Goal: Task Accomplishment & Management: Manage account settings

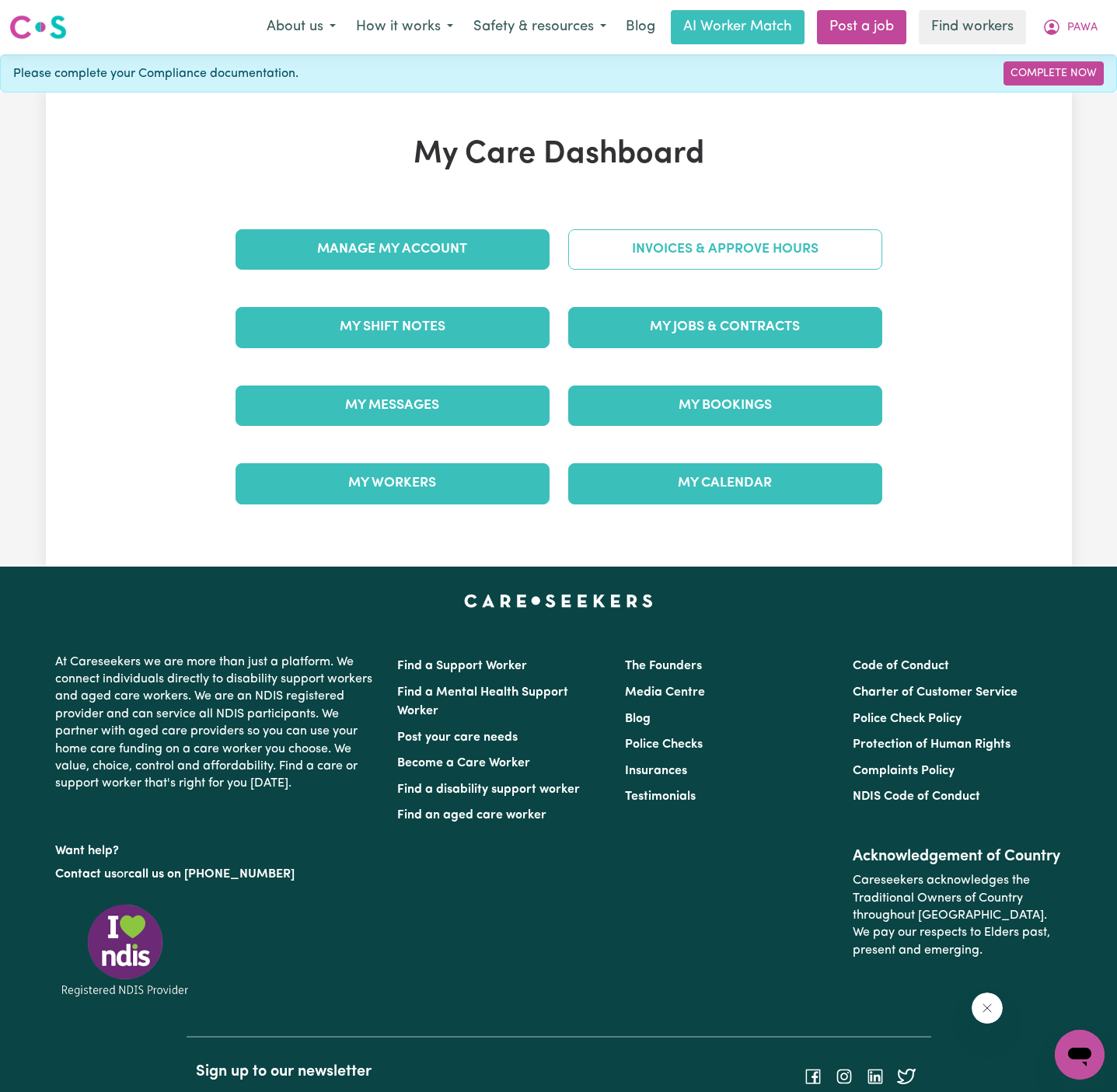
click at [791, 237] on link "Invoices & Approve Hours" at bounding box center [725, 249] width 314 height 41
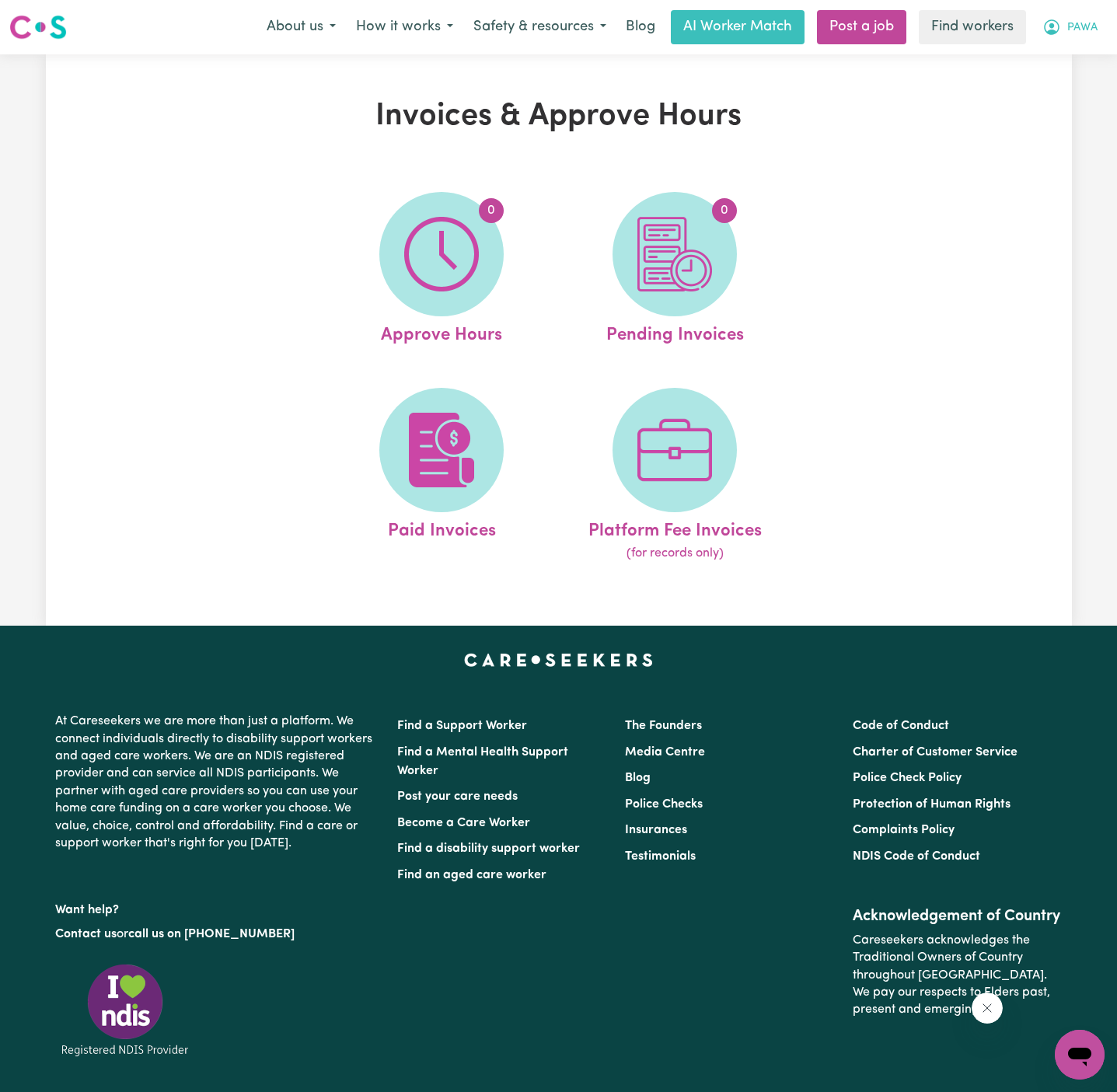
click at [1086, 23] on span "PAWA" at bounding box center [1081, 28] width 30 height 17
click at [1080, 49] on link "My Dashboard" at bounding box center [1045, 60] width 123 height 29
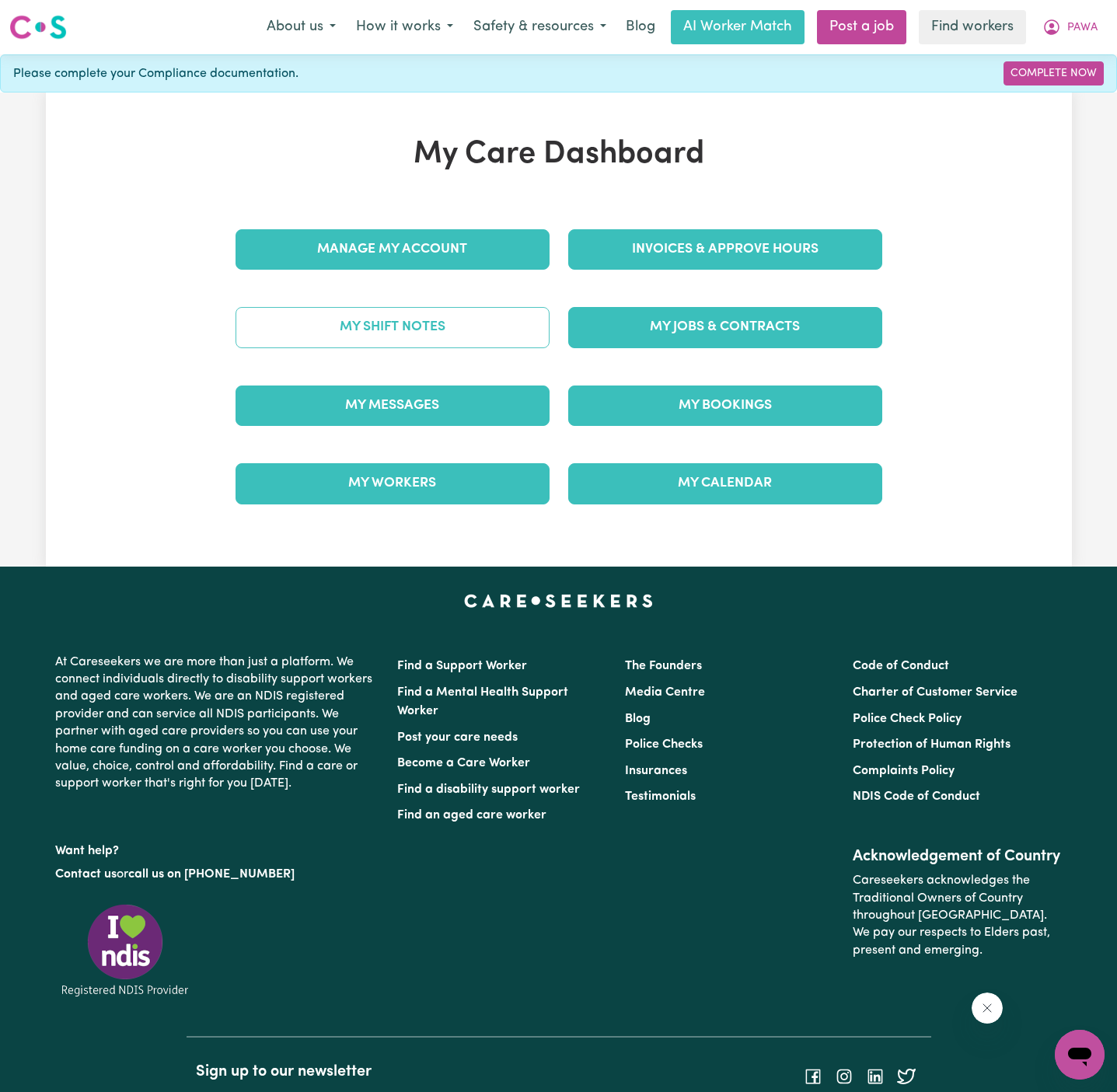
click at [448, 330] on link "My Shift Notes" at bounding box center [392, 327] width 314 height 41
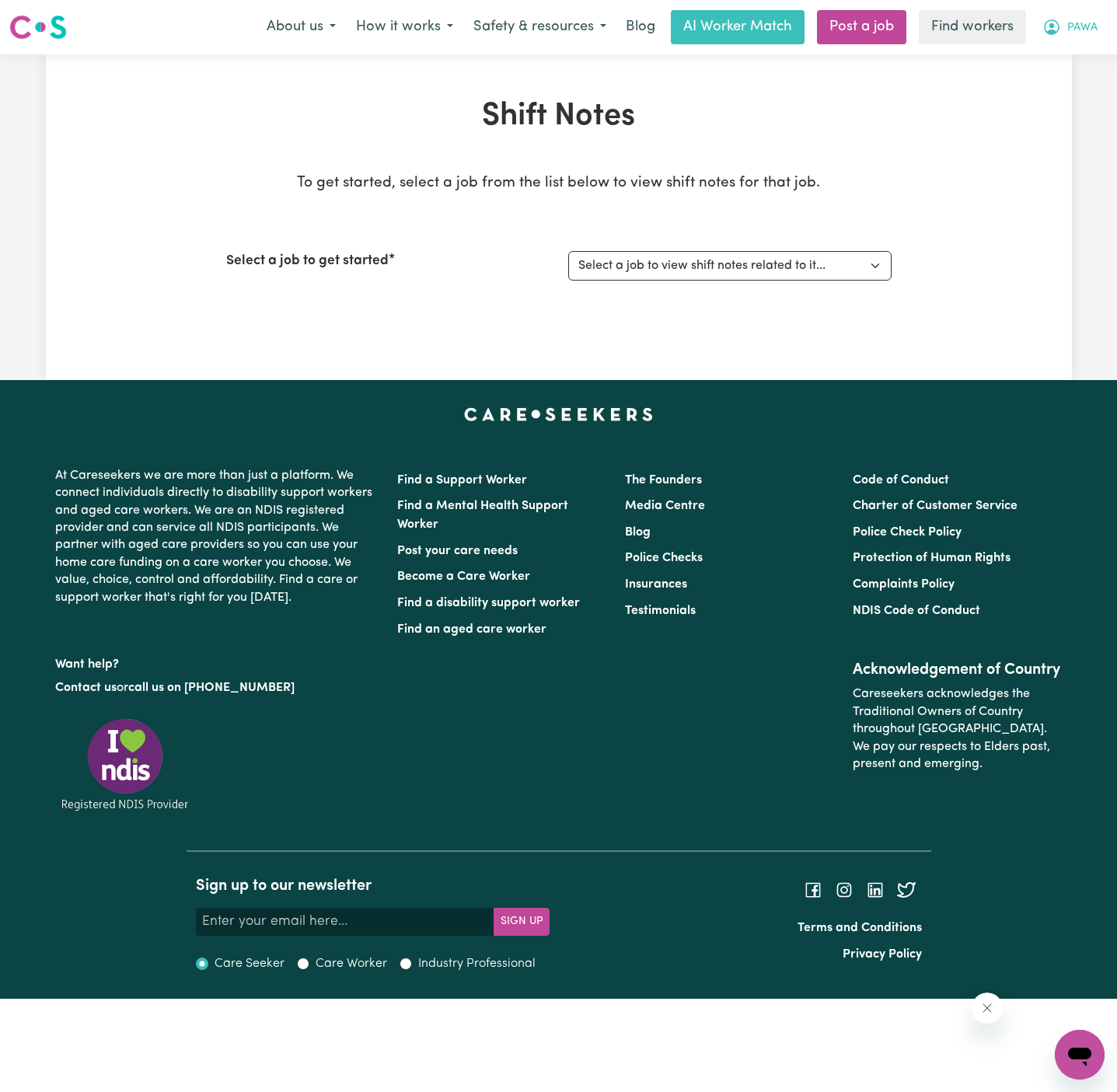
click at [1080, 31] on span "PAWA" at bounding box center [1081, 28] width 30 height 17
click at [1080, 50] on link "My Dashboard" at bounding box center [1045, 60] width 123 height 29
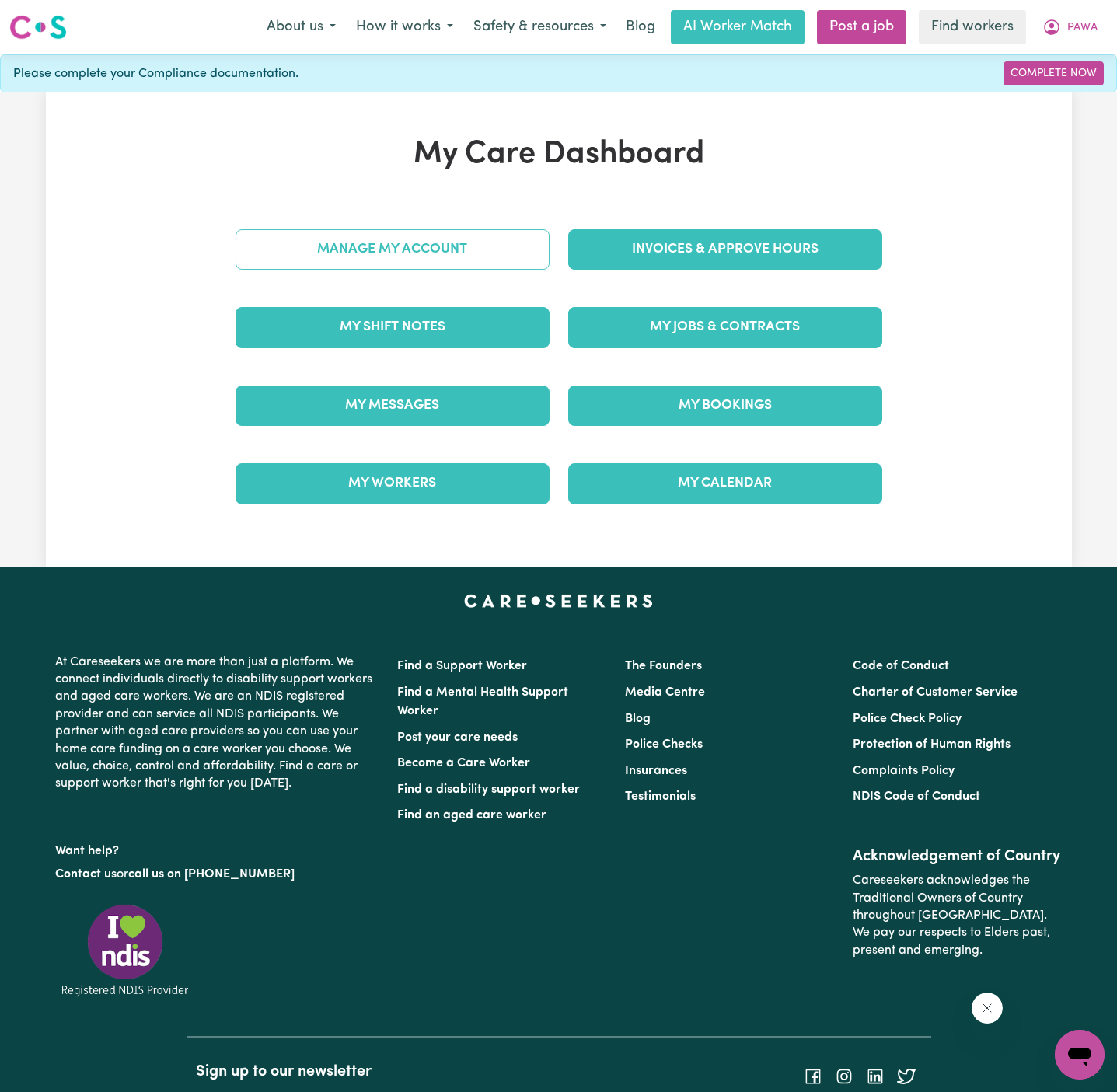
click at [453, 257] on link "Manage My Account" at bounding box center [392, 249] width 314 height 41
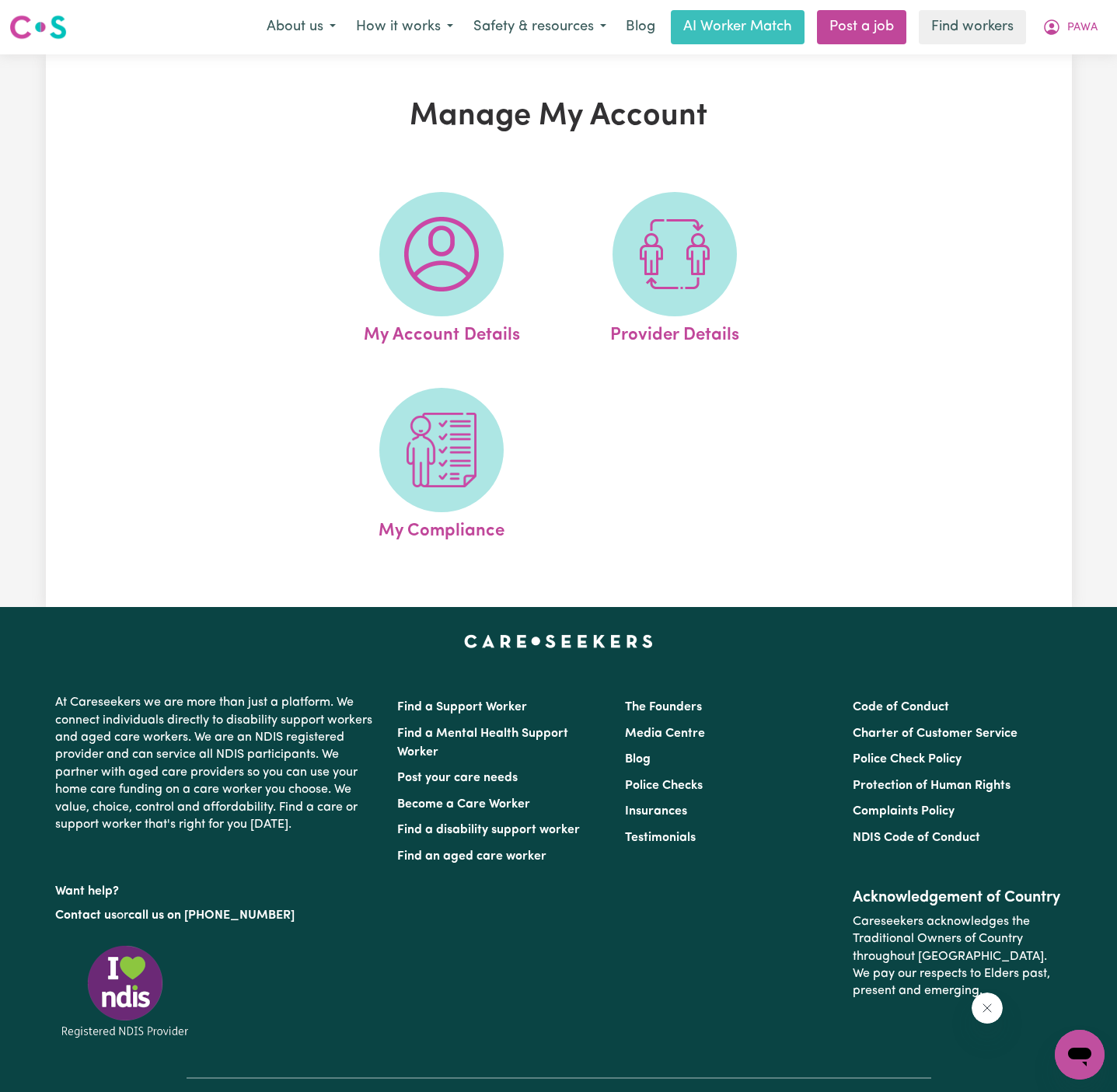
click at [453, 257] on img at bounding box center [442, 254] width 75 height 75
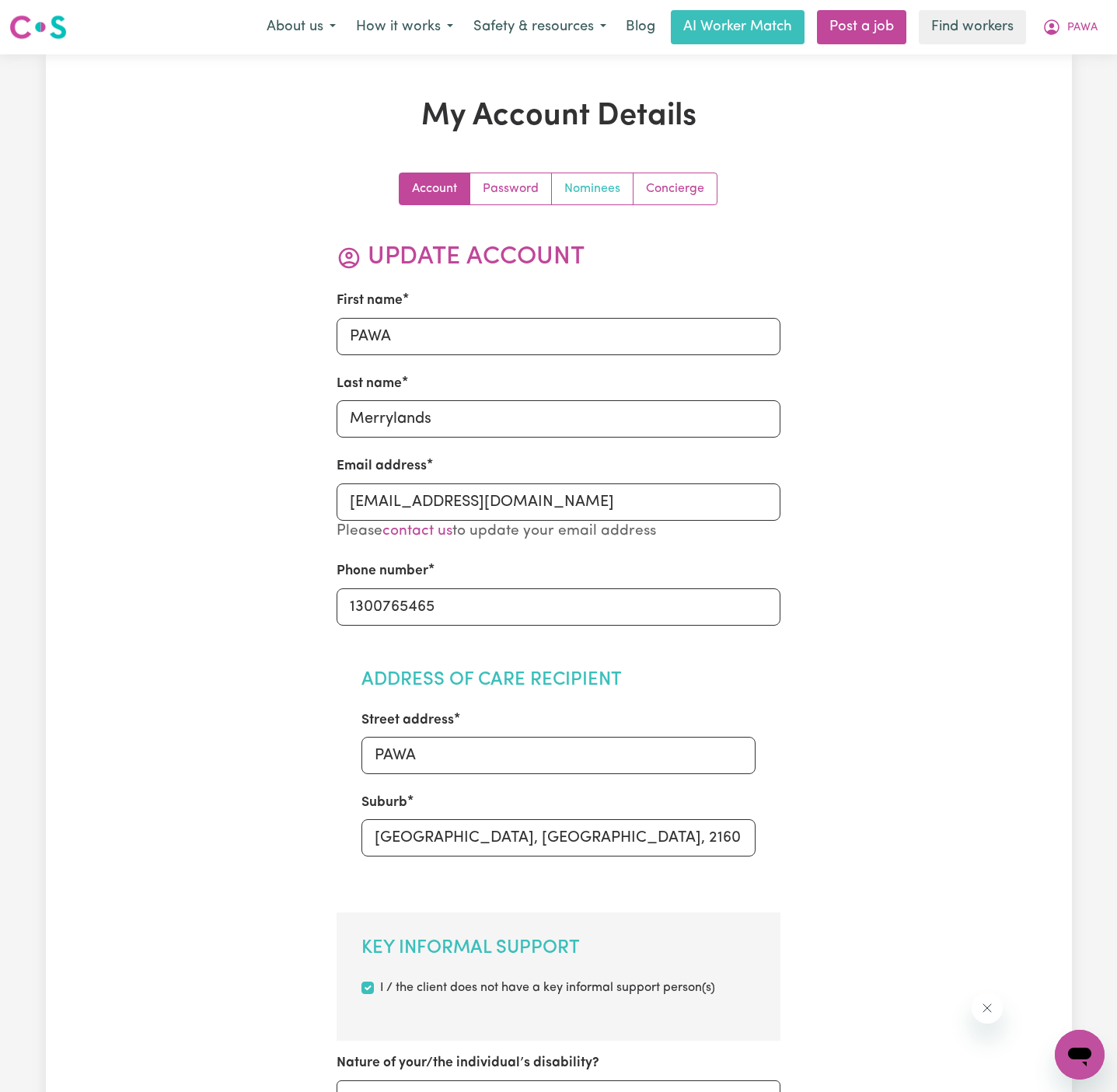
click at [572, 183] on link "Nominees" at bounding box center [593, 188] width 82 height 31
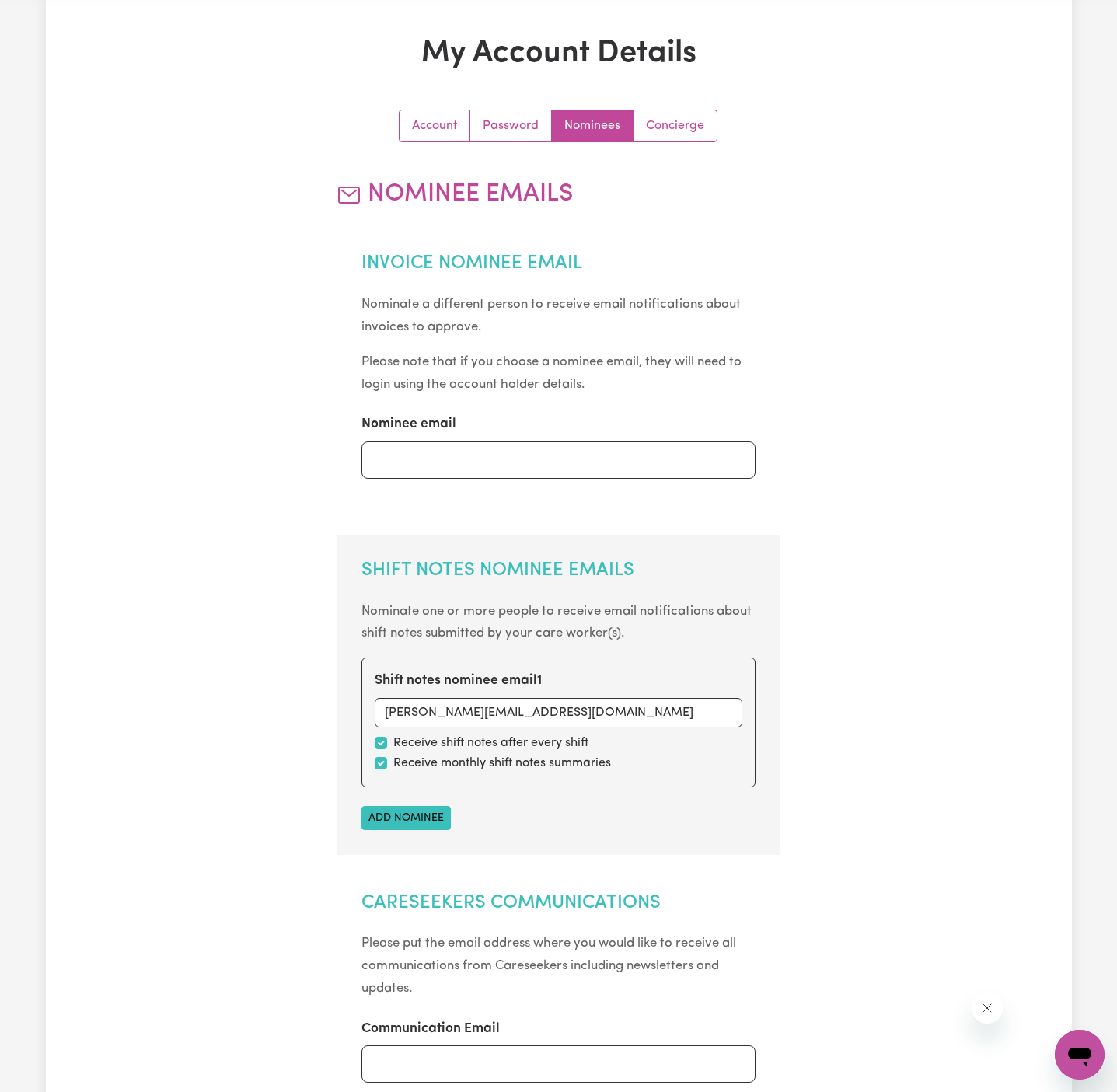
scroll to position [101, 0]
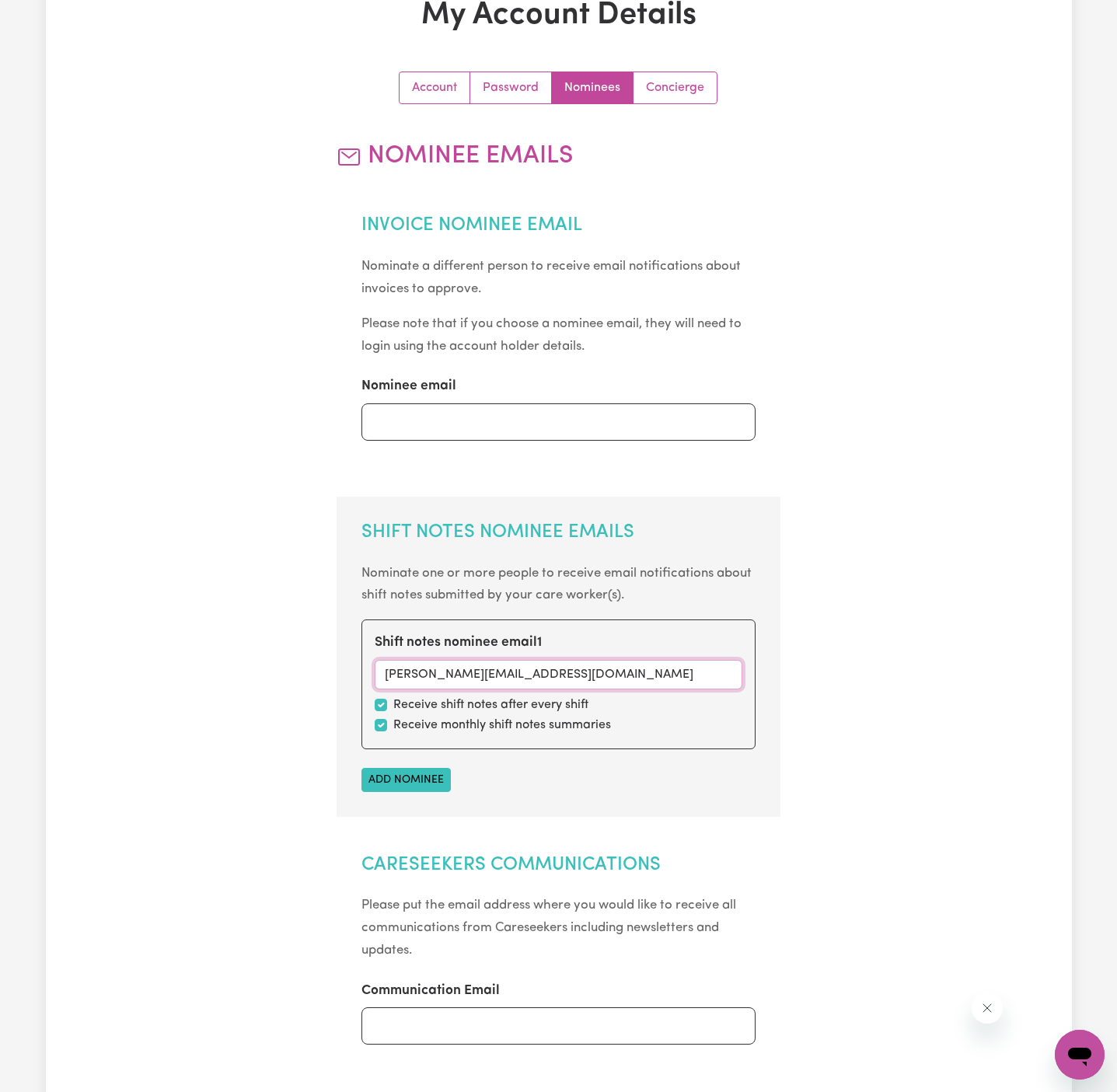
click at [624, 678] on input "[PERSON_NAME][EMAIL_ADDRESS][DOMAIN_NAME]" at bounding box center [558, 675] width 368 height 29
paste input "[EMAIL_ADDRESS][DOMAIN_NAME]"
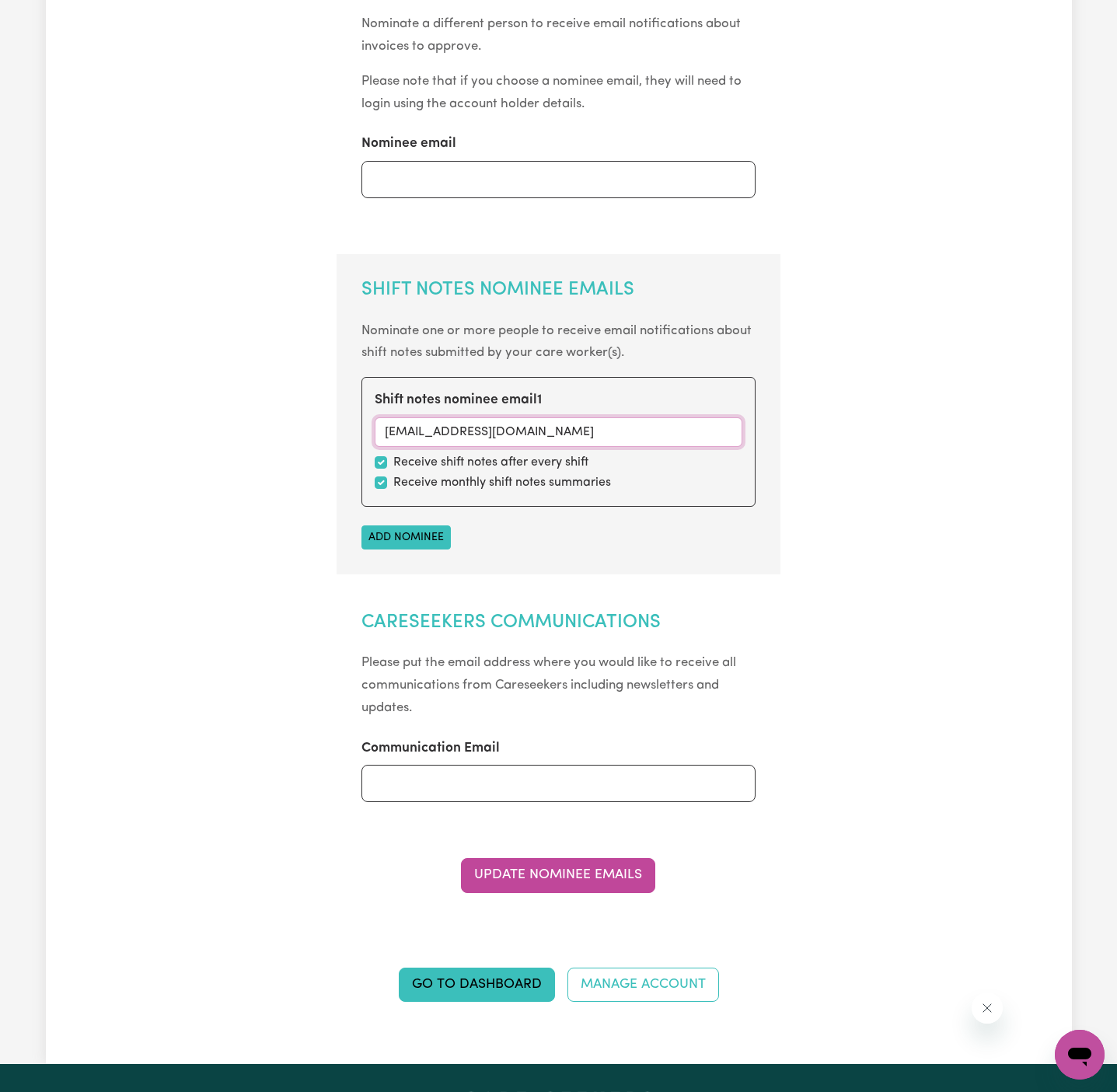
scroll to position [361, 0]
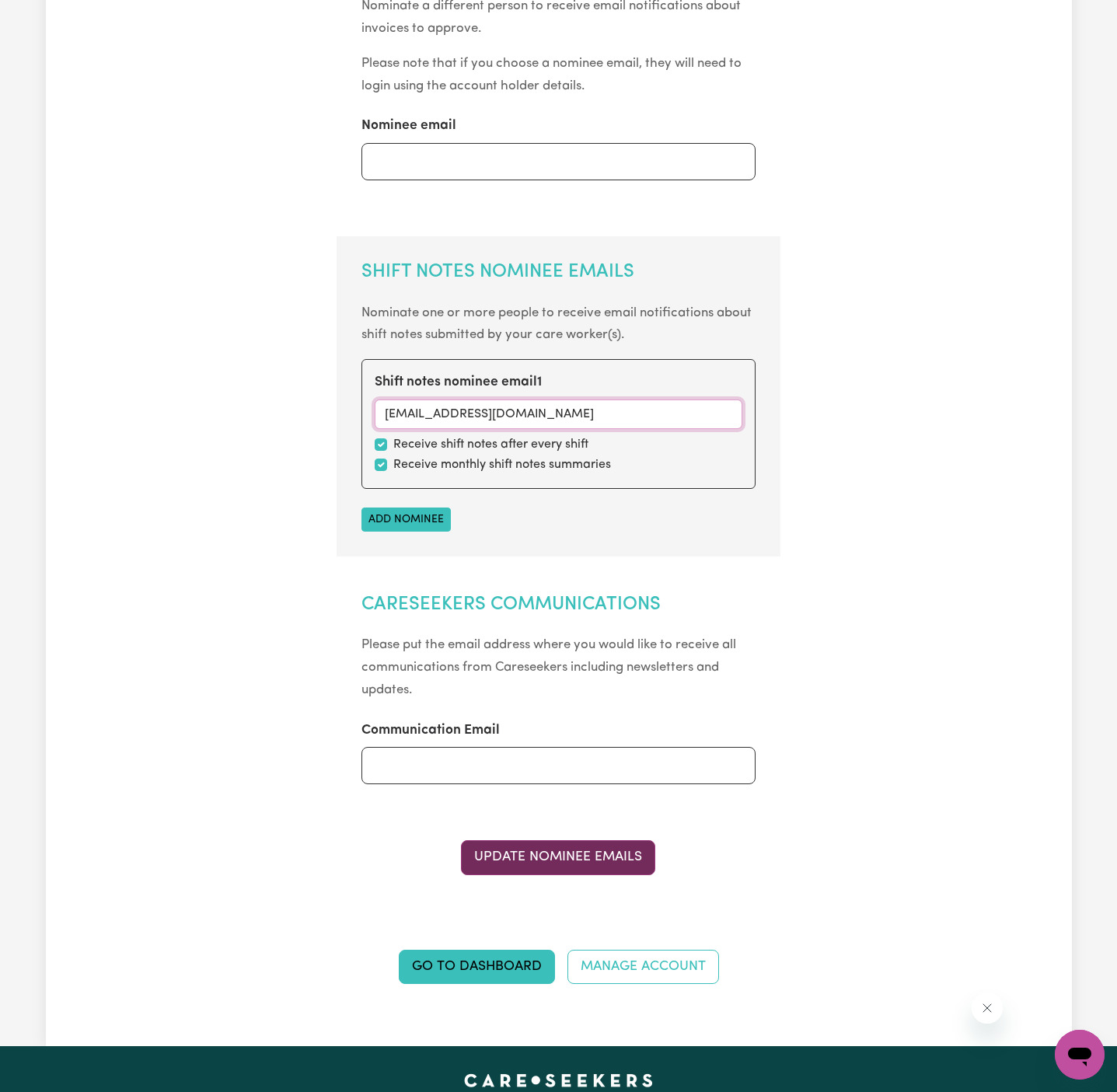
type input "[EMAIL_ADDRESS][DOMAIN_NAME]"
click at [570, 857] on button "Update Nominee Emails" at bounding box center [558, 857] width 194 height 34
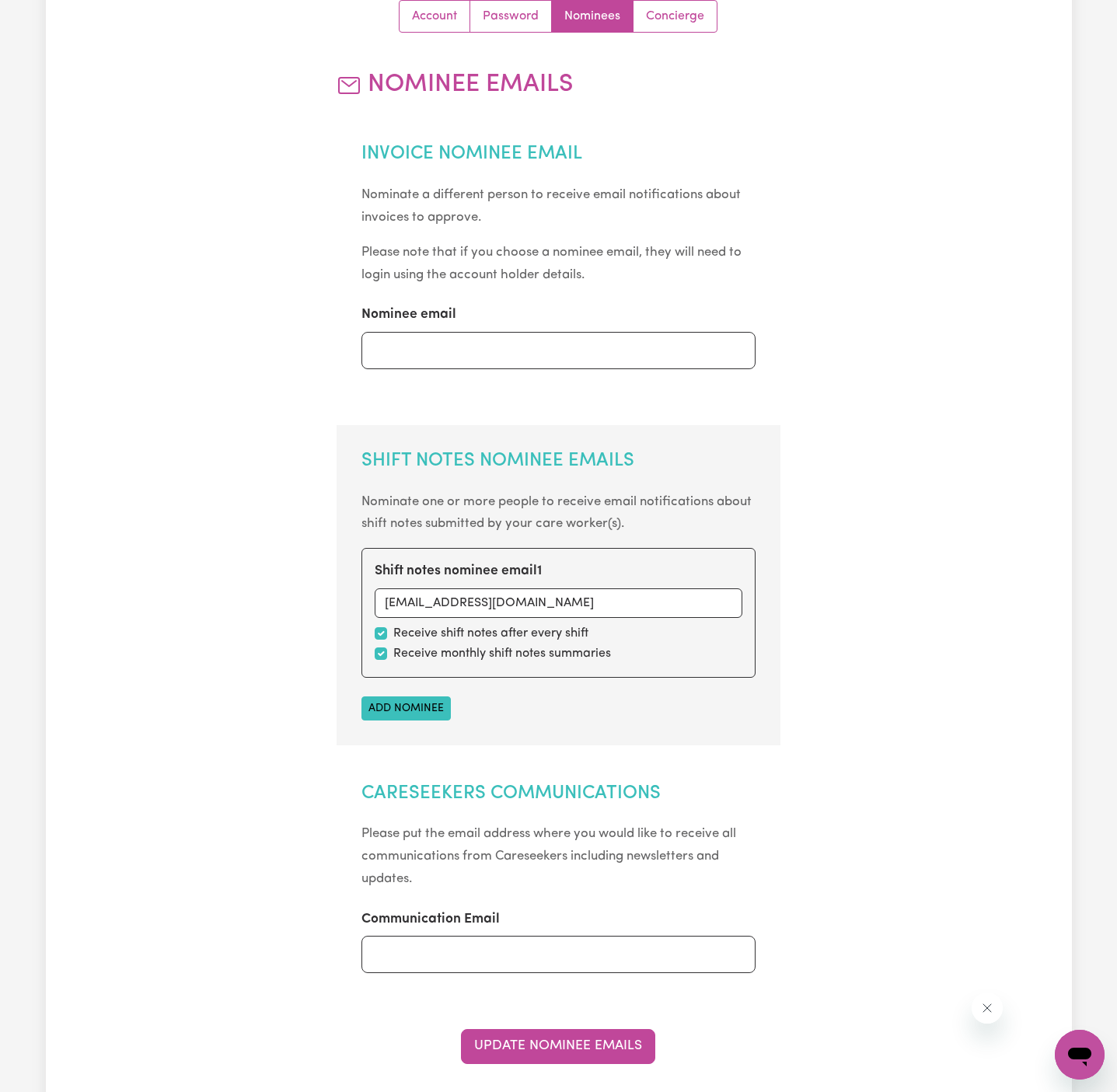
scroll to position [0, 0]
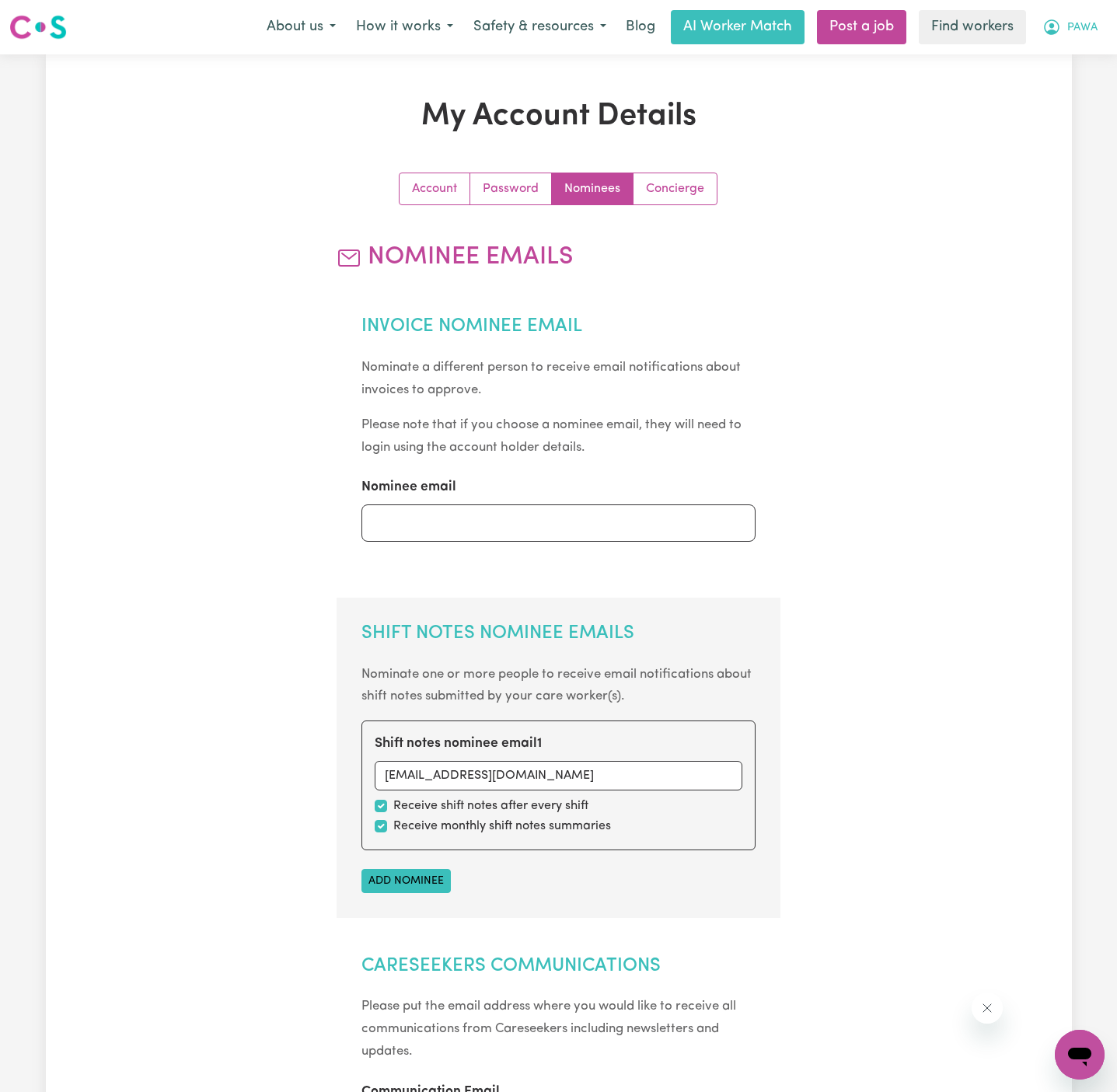
click at [1068, 27] on span "PAWA" at bounding box center [1081, 28] width 30 height 17
click at [1059, 79] on link "Logout" at bounding box center [1045, 89] width 123 height 29
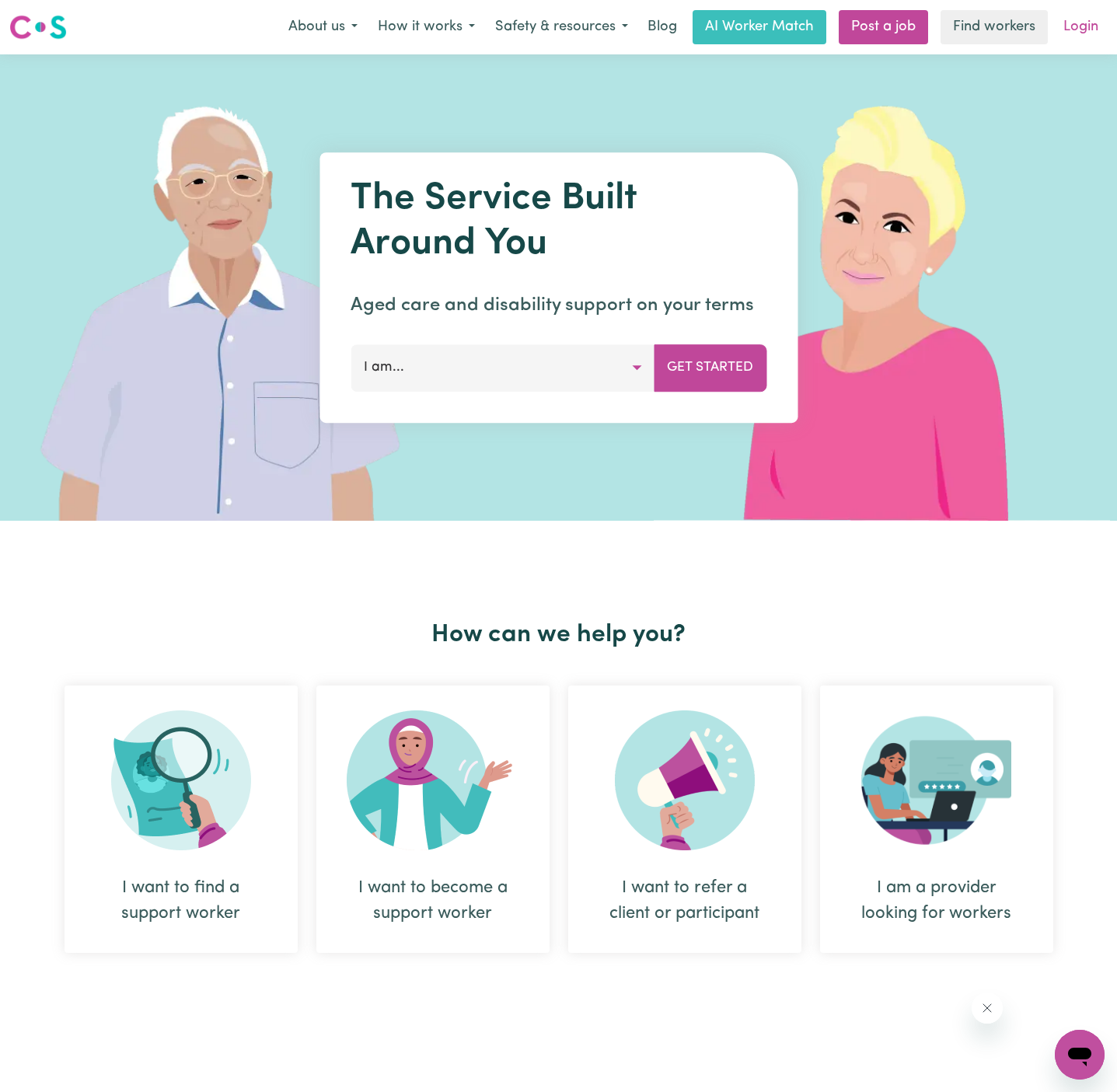
click at [1094, 29] on link "Login" at bounding box center [1080, 27] width 54 height 34
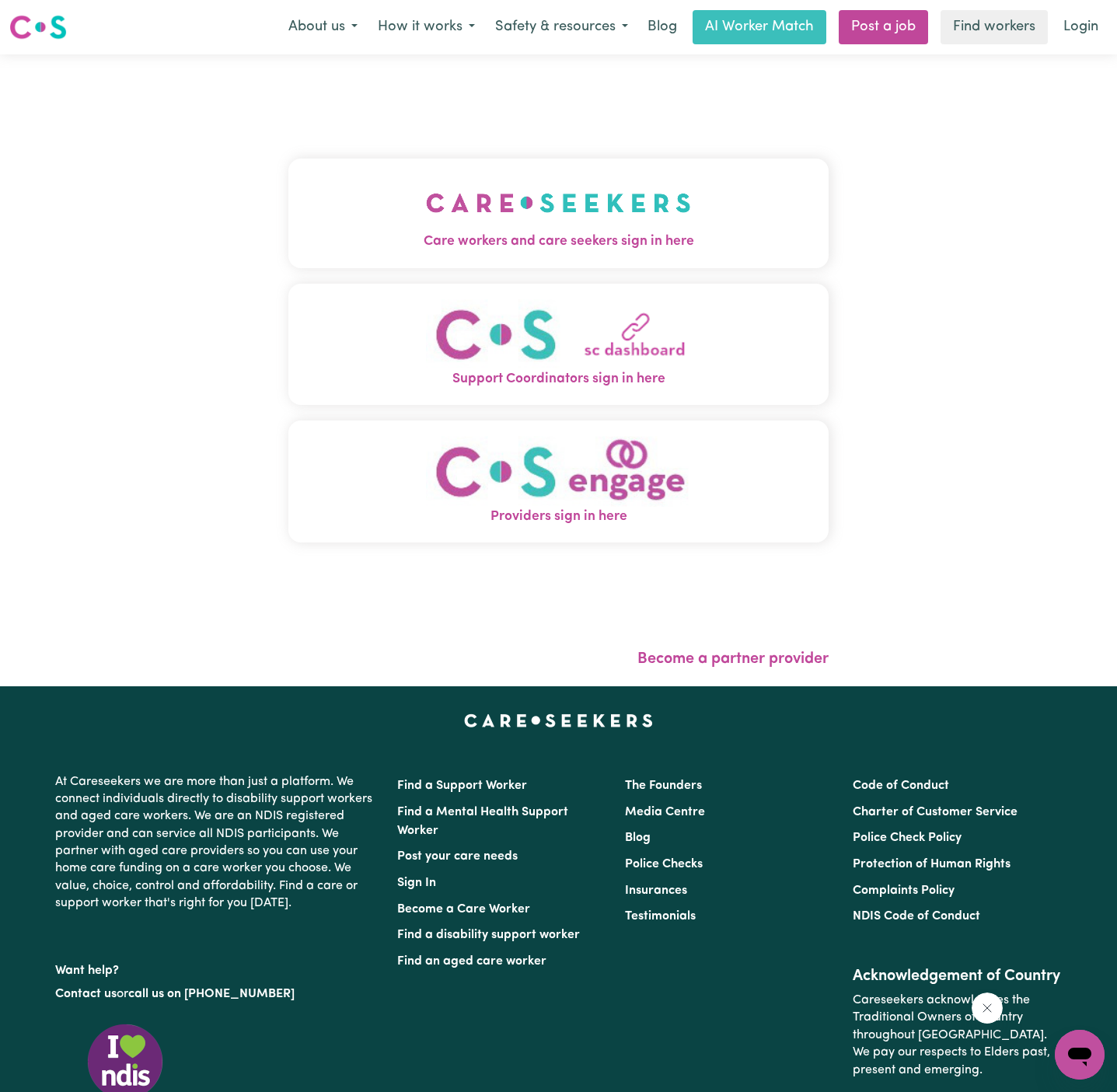
click at [569, 178] on button "Care workers and care seekers sign in here" at bounding box center [558, 213] width 540 height 109
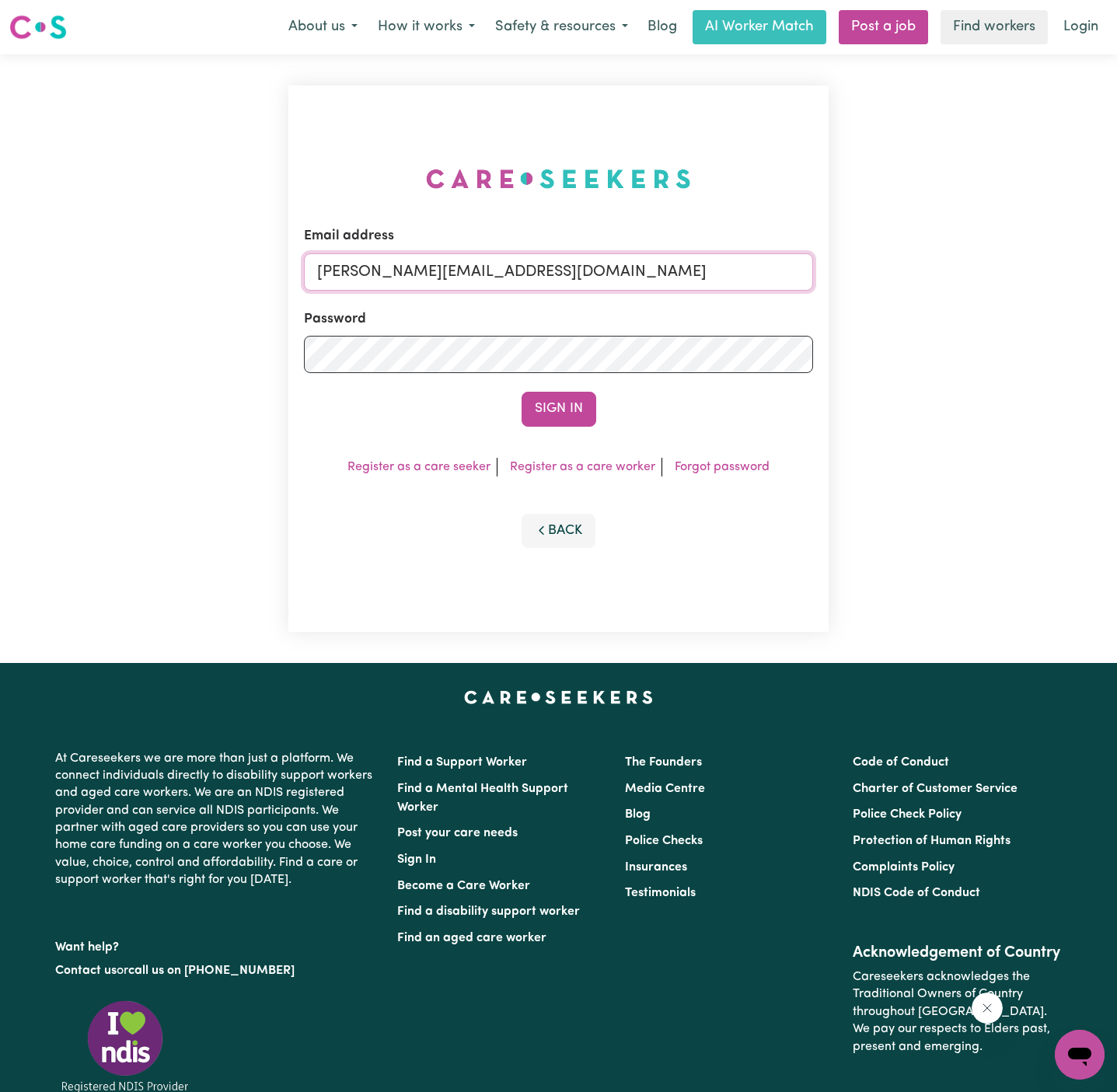
click at [636, 276] on input "[PERSON_NAME][EMAIL_ADDRESS][DOMAIN_NAME]" at bounding box center [558, 272] width 509 height 37
drag, startPoint x: 397, startPoint y: 281, endPoint x: 852, endPoint y: 294, distance: 455.2
click at [852, 294] on div "Email address superuser~[EMAIL_ADDRESS][DOMAIN_NAME] Password Sign In Register …" at bounding box center [558, 359] width 1117 height 609
type input "[EMAIL_ADDRESS][DOMAIN_NAME]"
click at [521, 391] on button "Sign In" at bounding box center [558, 408] width 75 height 34
